Goal: Information Seeking & Learning: Learn about a topic

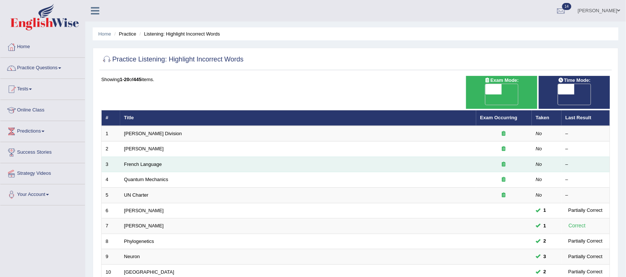
scroll to position [46, 0]
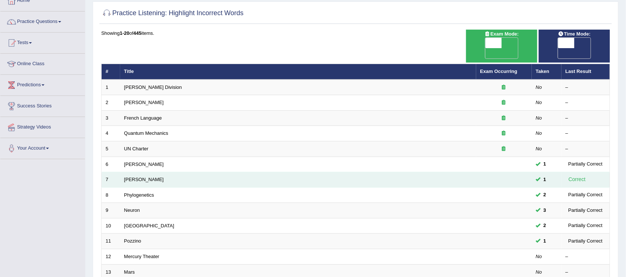
click at [446, 177] on td "Kathleen" at bounding box center [298, 180] width 356 height 16
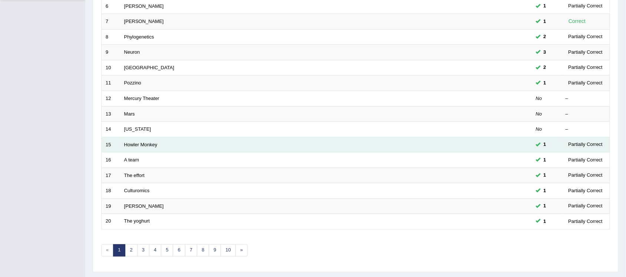
scroll to position [215, 0]
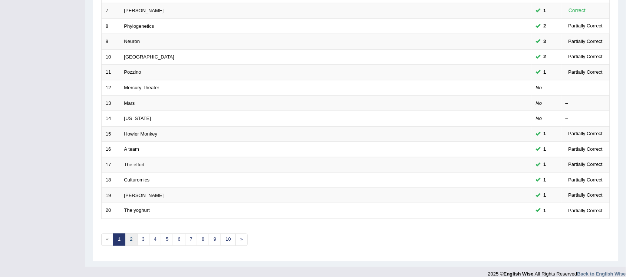
click at [128, 234] on link "2" at bounding box center [131, 240] width 12 height 12
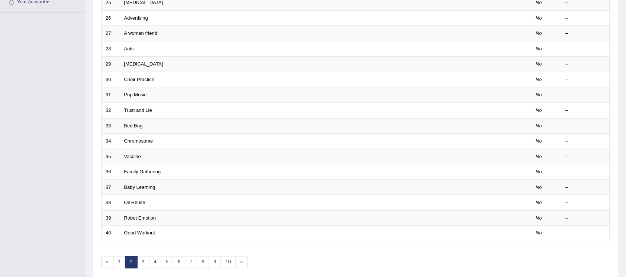
scroll to position [215, 0]
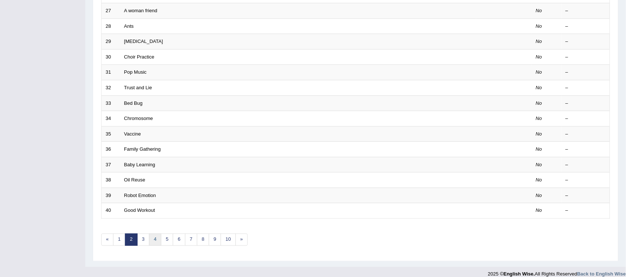
click at [156, 236] on link "4" at bounding box center [155, 240] width 12 height 12
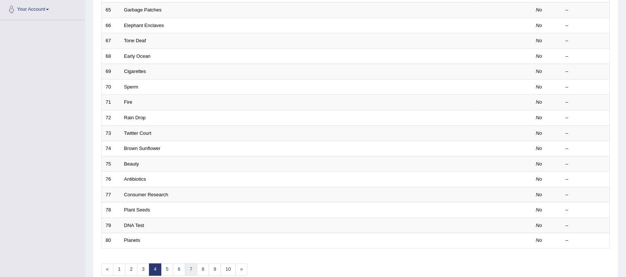
click at [192, 264] on link "7" at bounding box center [191, 270] width 12 height 12
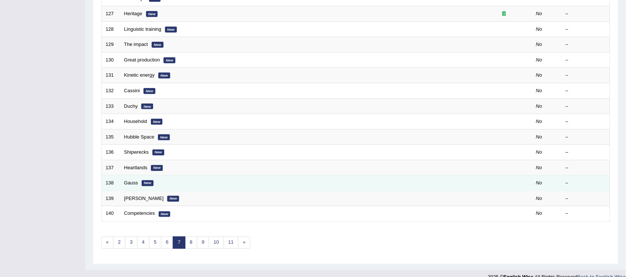
scroll to position [215, 0]
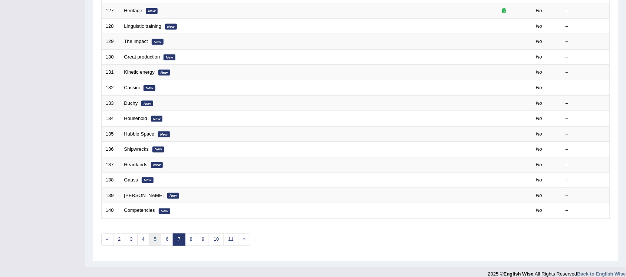
click at [156, 234] on link "5" at bounding box center [155, 240] width 12 height 12
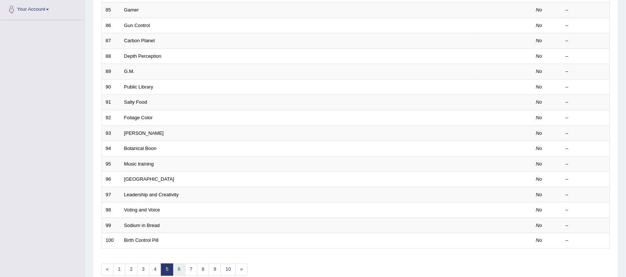
click at [180, 264] on link "6" at bounding box center [179, 270] width 12 height 12
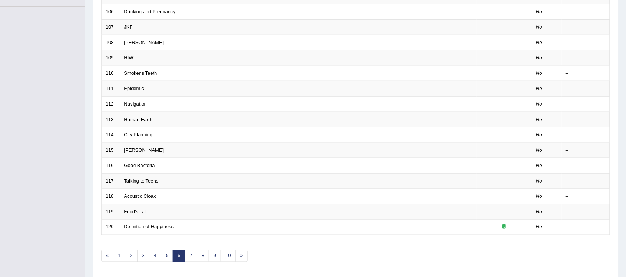
scroll to position [215, 0]
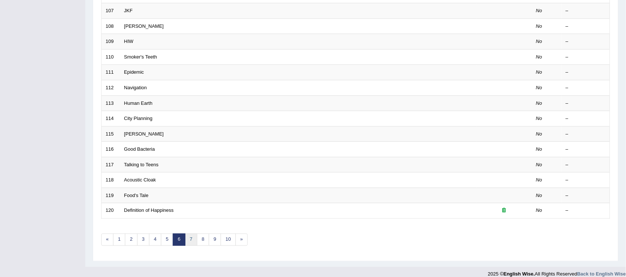
click at [196, 234] on link "7" at bounding box center [191, 240] width 12 height 12
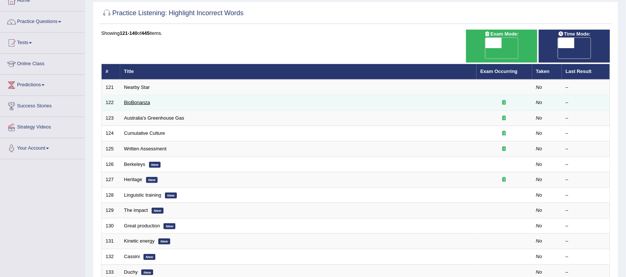
click at [142, 100] on link "BioBonanza" at bounding box center [137, 103] width 26 height 6
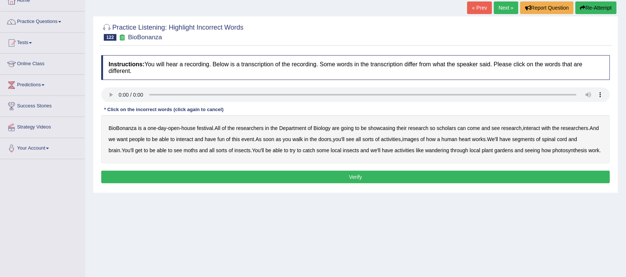
scroll to position [46, 0]
click at [453, 127] on b "scholars" at bounding box center [446, 128] width 19 height 6
click at [419, 142] on b "images" at bounding box center [410, 139] width 17 height 6
click at [196, 152] on b "moths" at bounding box center [191, 151] width 14 height 6
click at [440, 154] on div "BioBonanza is a one - day - open - house festival . All of the researchers in t…" at bounding box center [355, 139] width 509 height 48
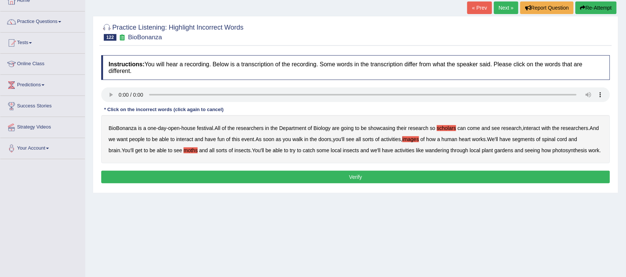
click at [445, 151] on b "wandering" at bounding box center [437, 151] width 24 height 6
click at [475, 184] on button "Verify" at bounding box center [355, 177] width 509 height 13
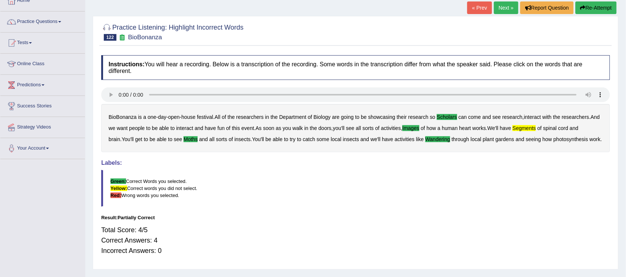
click at [501, 6] on link "Next »" at bounding box center [506, 7] width 24 height 13
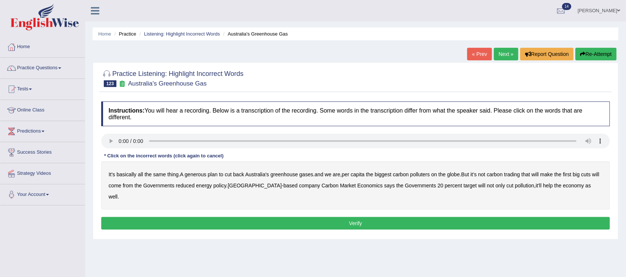
click at [196, 175] on b "generous" at bounding box center [196, 175] width 22 height 6
click at [459, 173] on b "globe" at bounding box center [453, 175] width 13 height 6
click at [169, 187] on b "Governments" at bounding box center [158, 186] width 31 height 6
click at [174, 184] on b "Governments" at bounding box center [158, 186] width 31 height 6
click at [503, 217] on button "Verify" at bounding box center [355, 223] width 509 height 13
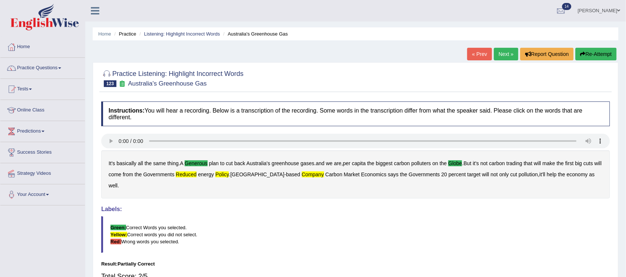
click at [121, 176] on b "come" at bounding box center [115, 175] width 13 height 6
click at [508, 56] on link "Next »" at bounding box center [506, 54] width 24 height 13
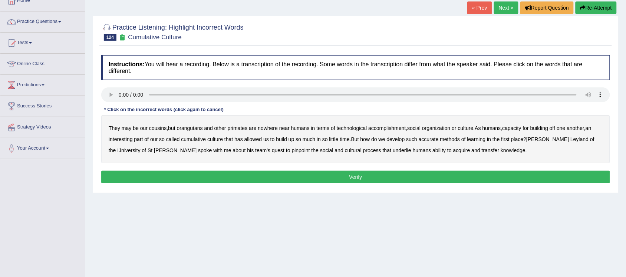
click at [405, 126] on b "accomplishment" at bounding box center [387, 128] width 37 height 6
click at [120, 140] on b "interesting" at bounding box center [121, 139] width 24 height 6
click at [435, 139] on b "accurate" at bounding box center [429, 139] width 20 height 6
click at [345, 151] on b "cultural" at bounding box center [353, 151] width 17 height 6
click at [414, 178] on button "Verify" at bounding box center [355, 177] width 509 height 13
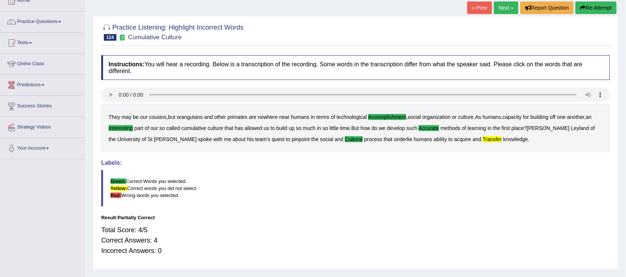
click at [503, 10] on link "Next »" at bounding box center [506, 7] width 24 height 13
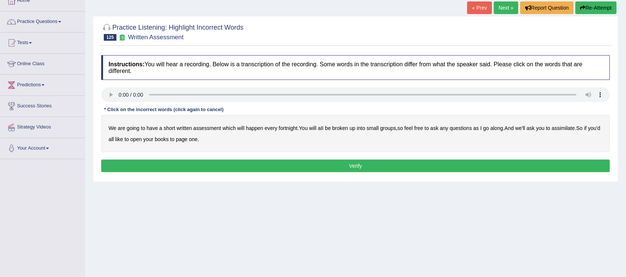
click at [345, 130] on b "broken" at bounding box center [340, 128] width 16 height 6
click at [449, 129] on b "any" at bounding box center [444, 128] width 9 height 6
click at [571, 131] on b "assimilate" at bounding box center [563, 128] width 23 height 6
click at [267, 165] on button "Verify" at bounding box center [355, 166] width 509 height 13
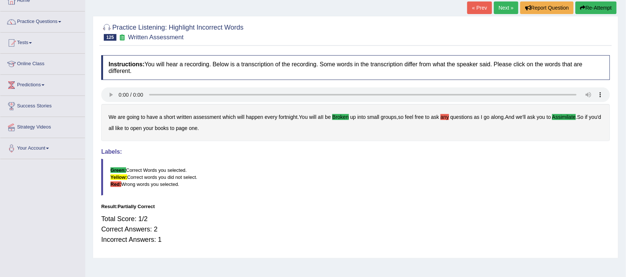
click at [502, 3] on link "Next »" at bounding box center [506, 7] width 24 height 13
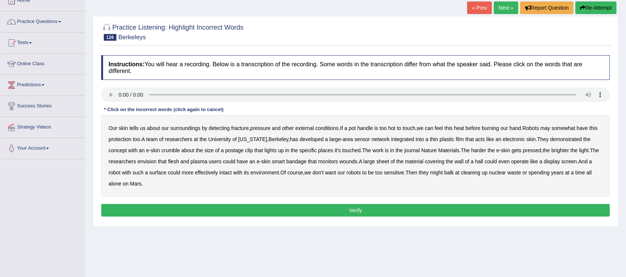
click at [246, 127] on b "fracture" at bounding box center [239, 128] width 17 height 6
click at [175, 152] on b "crumble" at bounding box center [170, 151] width 19 height 6
click at [338, 162] on b "monitors" at bounding box center [328, 162] width 20 height 6
click at [463, 162] on b "wall" at bounding box center [459, 162] width 9 height 6
click at [471, 164] on div "Our skin tells us about our surroundings by detecting fracture , pressure and o…" at bounding box center [355, 156] width 509 height 82
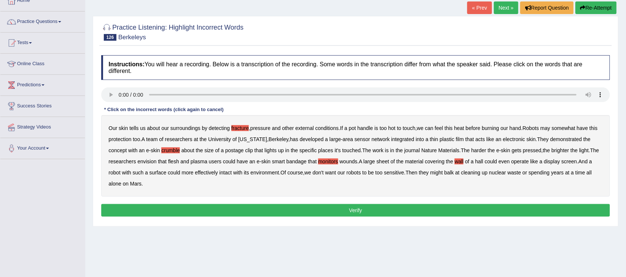
click at [463, 164] on b "wall" at bounding box center [459, 162] width 9 height 6
click at [377, 209] on button "Verify" at bounding box center [355, 210] width 509 height 13
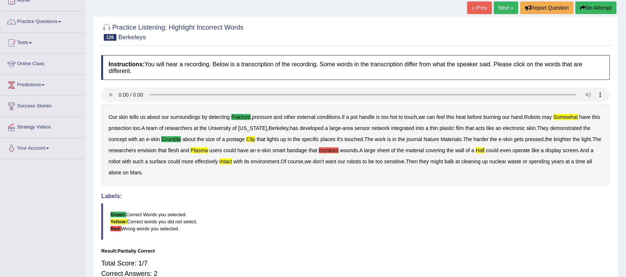
click at [339, 152] on b "monitors" at bounding box center [329, 151] width 20 height 6
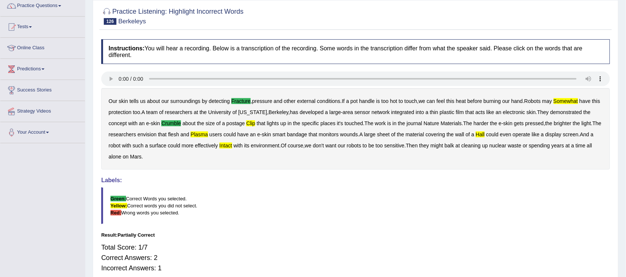
scroll to position [46, 0]
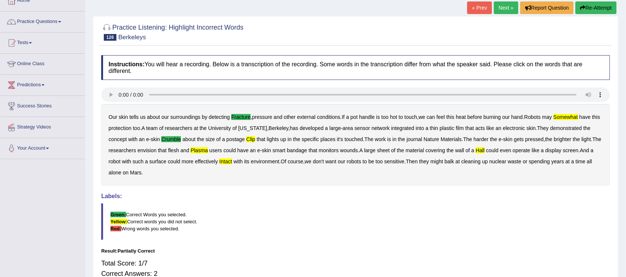
click at [495, 6] on link "Next »" at bounding box center [506, 7] width 24 height 13
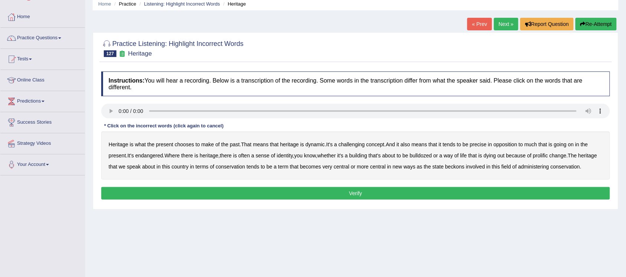
scroll to position [46, 0]
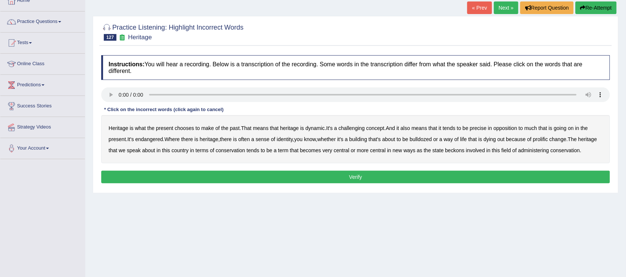
click at [359, 129] on b "challenging" at bounding box center [352, 128] width 26 height 6
click at [485, 129] on b "precise" at bounding box center [478, 128] width 17 height 6
click at [286, 143] on div "Heritage is what the present chooses to make of the past . That means that heri…" at bounding box center [355, 139] width 509 height 48
click at [292, 140] on b "identity" at bounding box center [285, 139] width 16 height 6
click at [548, 140] on b "prolific" at bounding box center [540, 139] width 15 height 6
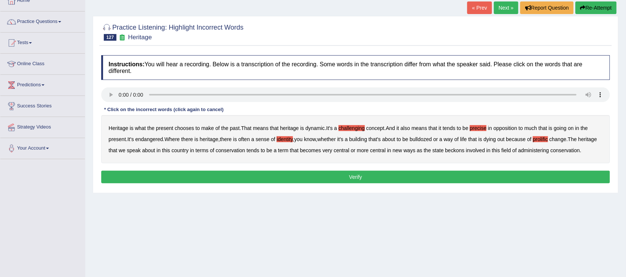
click at [459, 178] on button "Verify" at bounding box center [355, 177] width 509 height 13
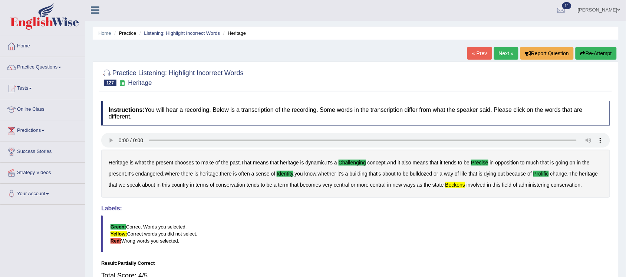
scroll to position [0, 0]
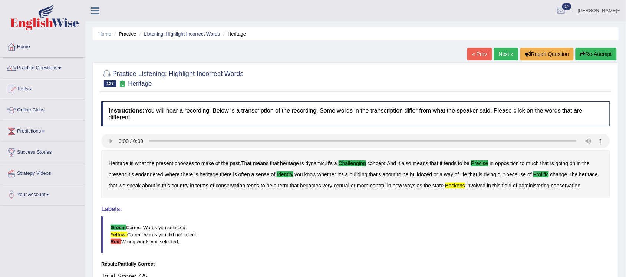
click at [500, 58] on link "Next »" at bounding box center [506, 54] width 24 height 13
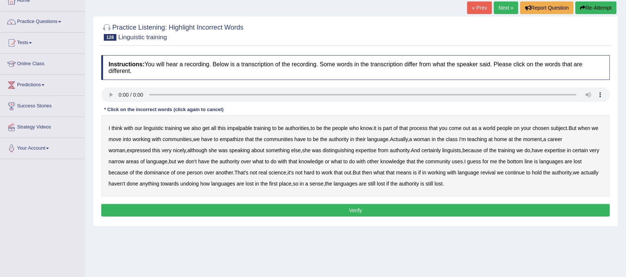
click at [245, 127] on b "impalpable" at bounding box center [239, 128] width 25 height 6
click at [545, 125] on b "chosen" at bounding box center [541, 128] width 17 height 6
click at [507, 141] on b "home" at bounding box center [500, 139] width 13 height 6
click at [462, 164] on b "uses" at bounding box center [457, 162] width 11 height 6
click at [408, 207] on button "Verify" at bounding box center [355, 210] width 509 height 13
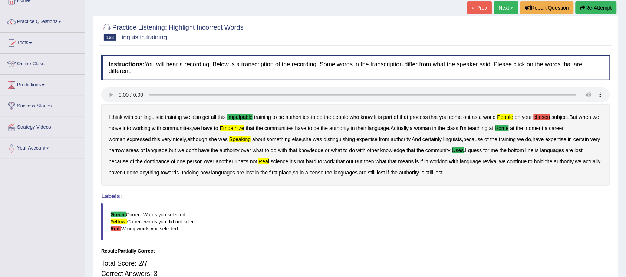
click at [548, 117] on b "chosen" at bounding box center [542, 117] width 17 height 6
click at [547, 120] on b "chosen" at bounding box center [542, 117] width 17 height 6
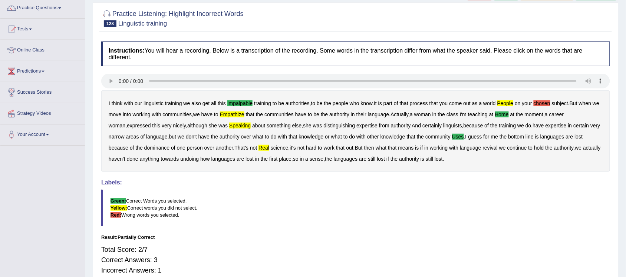
scroll to position [46, 0]
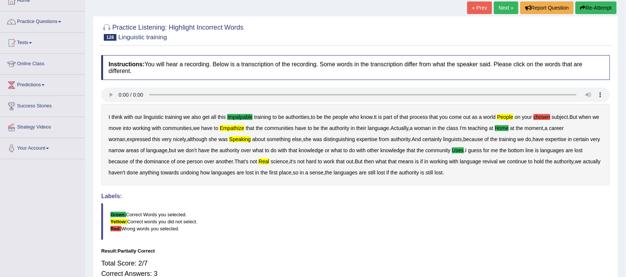
click at [502, 3] on link "Next »" at bounding box center [506, 7] width 24 height 13
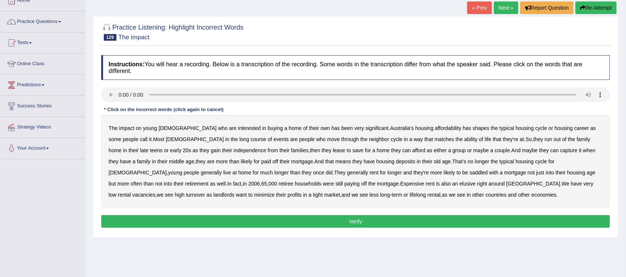
click at [333, 151] on b "lease" at bounding box center [339, 151] width 12 height 6
click at [560, 151] on b "capture" at bounding box center [568, 151] width 17 height 6
click at [396, 161] on b "deposits" at bounding box center [405, 162] width 19 height 6
click at [567, 175] on b "housing" at bounding box center [576, 173] width 18 height 6
click at [400, 185] on b "Expensive" at bounding box center [412, 184] width 24 height 6
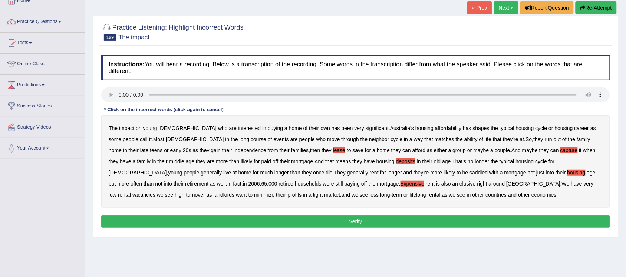
click at [254, 195] on b "minimize" at bounding box center [264, 195] width 20 height 6
click at [354, 221] on button "Verify" at bounding box center [355, 221] width 509 height 13
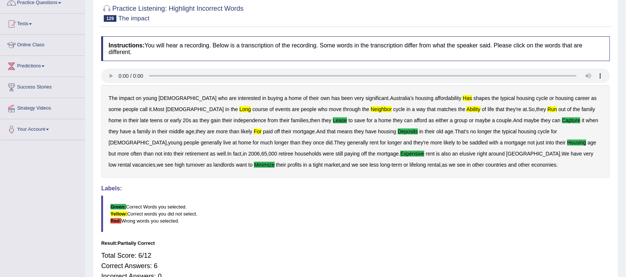
scroll to position [19, 0]
